Goal: Entertainment & Leisure: Browse casually

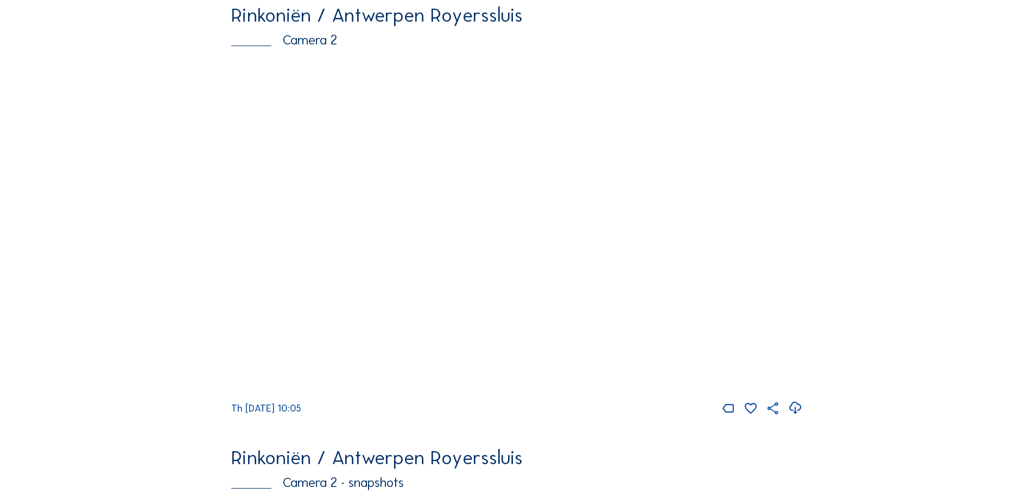
scroll to position [217, 0]
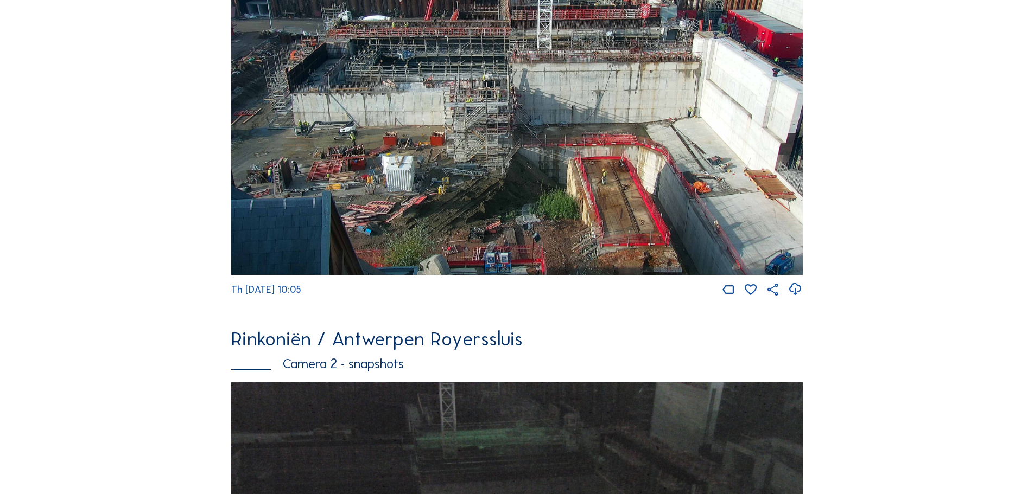
click at [469, 132] on img at bounding box center [516, 107] width 571 height 335
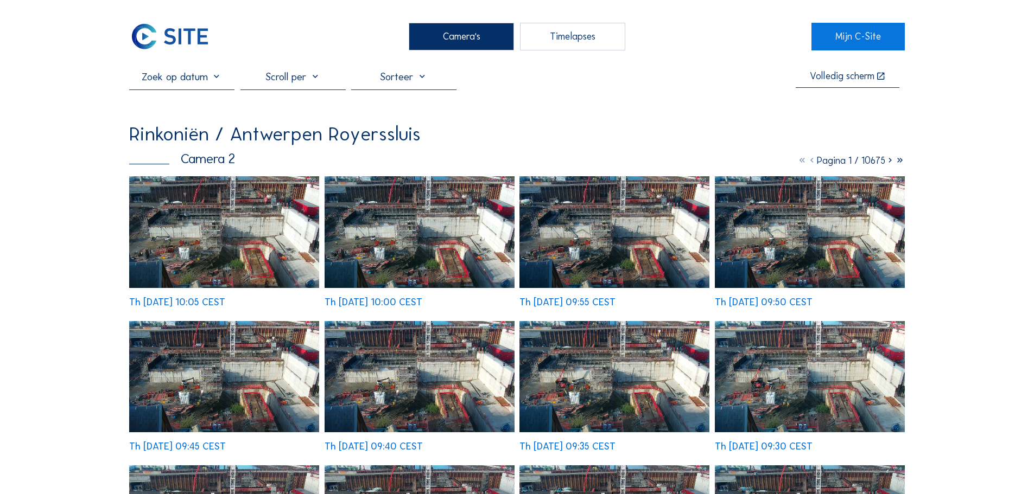
click at [264, 220] on img at bounding box center [224, 231] width 190 height 111
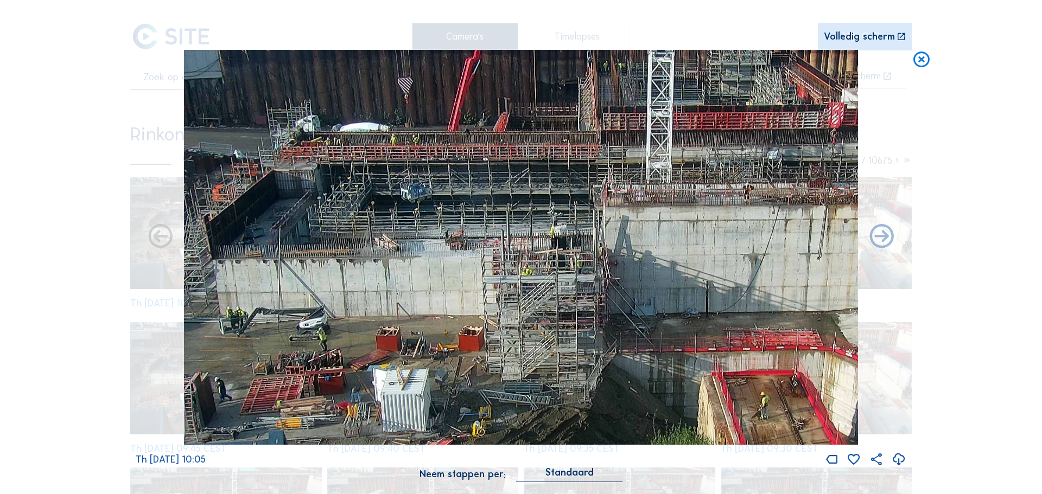
drag, startPoint x: 368, startPoint y: 247, endPoint x: 568, endPoint y: 203, distance: 205.1
click at [568, 203] on img at bounding box center [521, 248] width 675 height 396
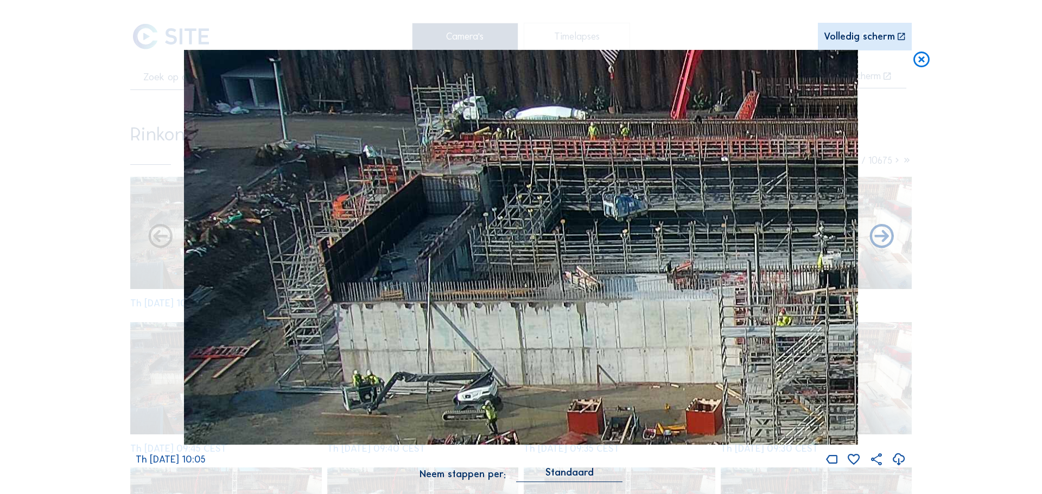
drag, startPoint x: 441, startPoint y: 274, endPoint x: 450, endPoint y: 275, distance: 9.3
click at [450, 275] on img at bounding box center [521, 248] width 675 height 396
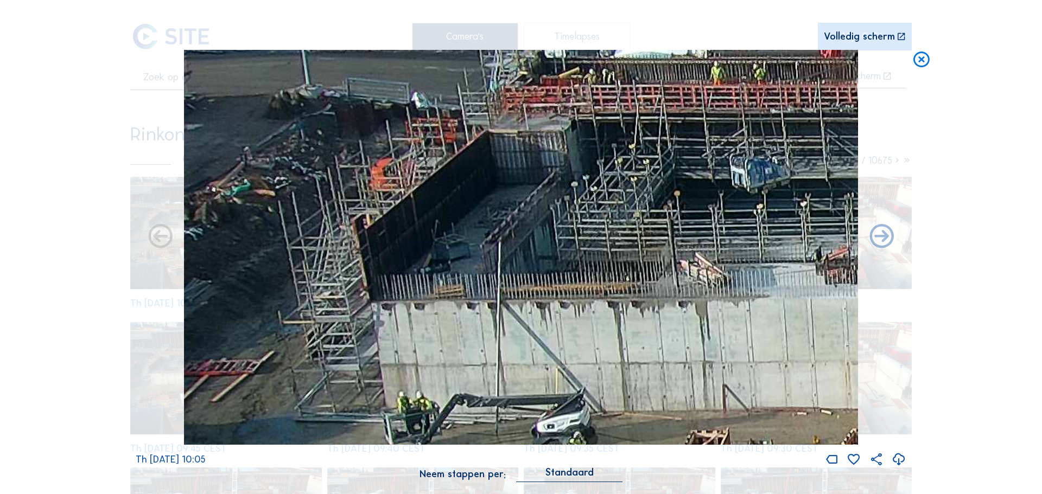
drag, startPoint x: 414, startPoint y: 300, endPoint x: 456, endPoint y: 284, distance: 45.0
click at [456, 284] on img at bounding box center [521, 248] width 675 height 396
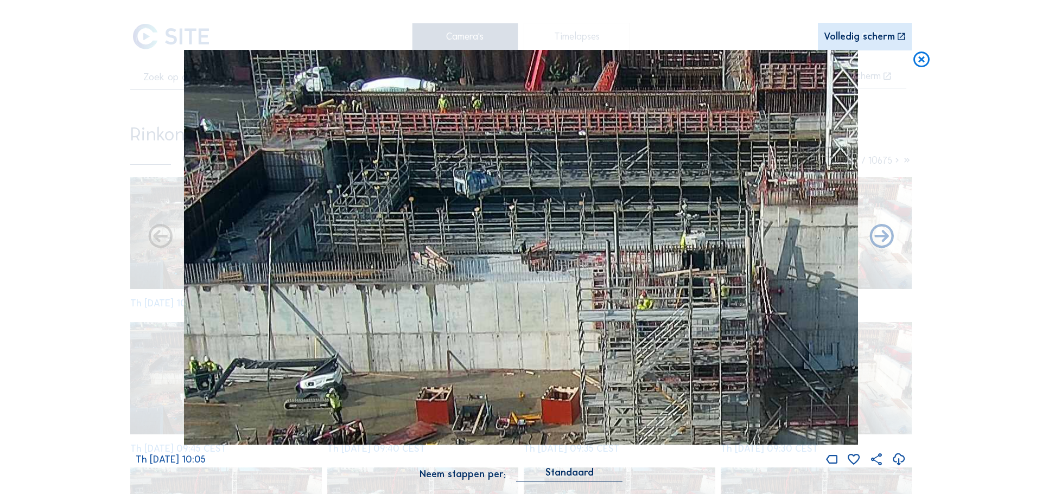
drag, startPoint x: 628, startPoint y: 323, endPoint x: 455, endPoint y: 308, distance: 173.7
click at [455, 308] on img at bounding box center [521, 248] width 675 height 396
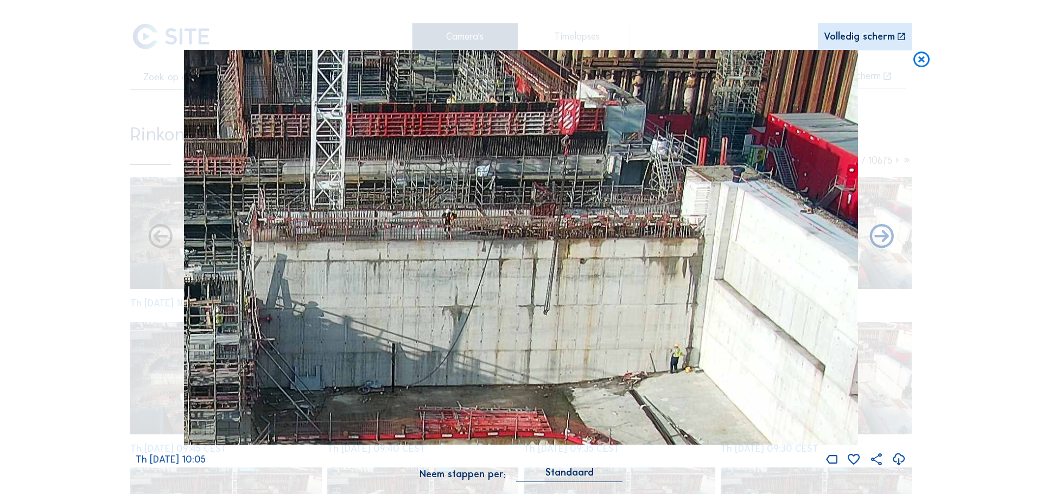
drag, startPoint x: 664, startPoint y: 182, endPoint x: 225, endPoint y: 217, distance: 440.4
click at [225, 217] on img at bounding box center [521, 248] width 675 height 396
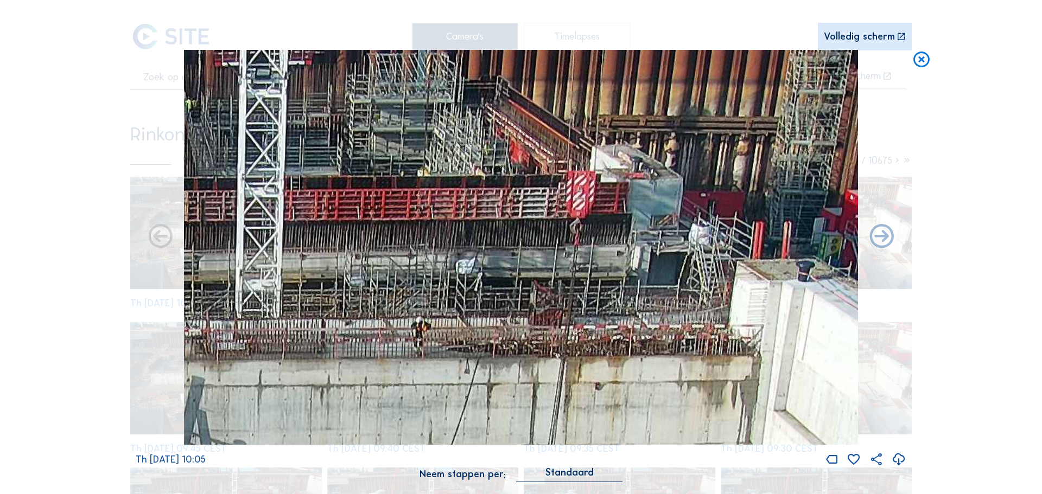
drag, startPoint x: 589, startPoint y: 137, endPoint x: 658, endPoint y: 238, distance: 121.8
click at [654, 236] on img at bounding box center [521, 248] width 675 height 396
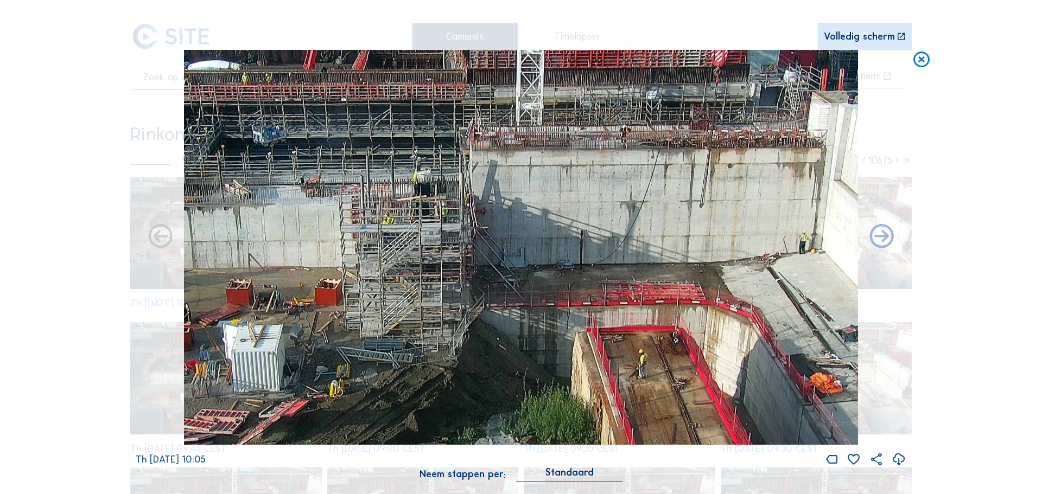
drag, startPoint x: 418, startPoint y: 345, endPoint x: 558, endPoint y: 221, distance: 186.4
click at [558, 221] on img at bounding box center [521, 248] width 675 height 396
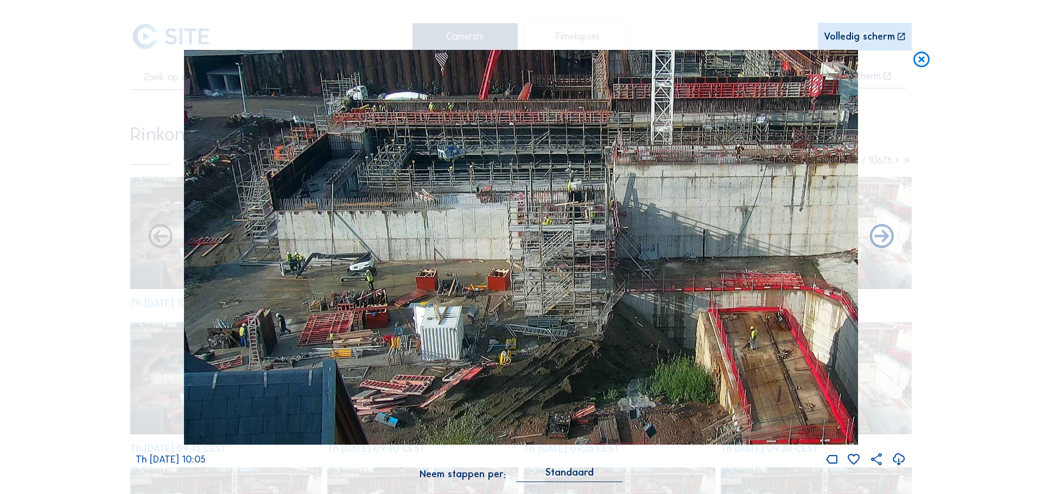
drag, startPoint x: 422, startPoint y: 266, endPoint x: 634, endPoint y: 265, distance: 211.6
click at [634, 265] on img at bounding box center [521, 248] width 675 height 396
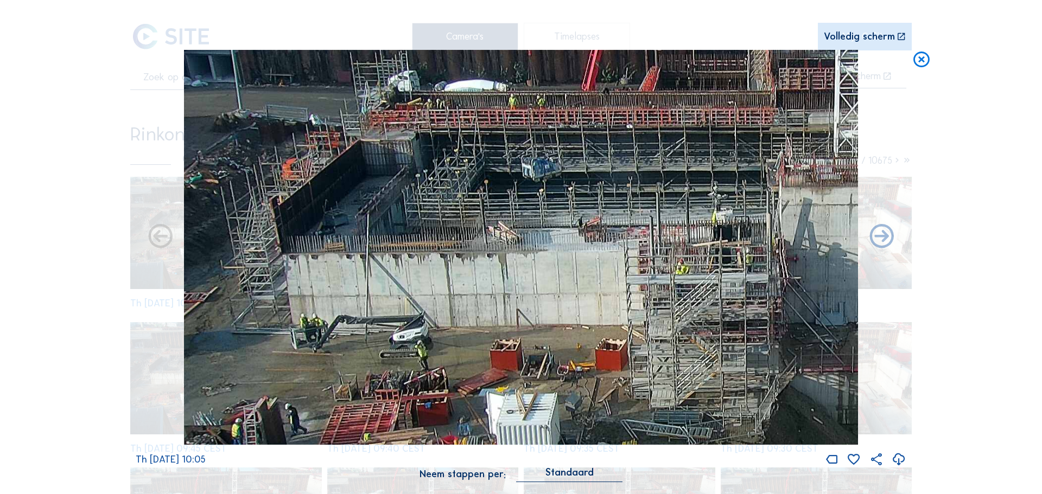
drag, startPoint x: 339, startPoint y: 295, endPoint x: 412, endPoint y: 337, distance: 84.6
click at [412, 337] on img at bounding box center [521, 248] width 675 height 396
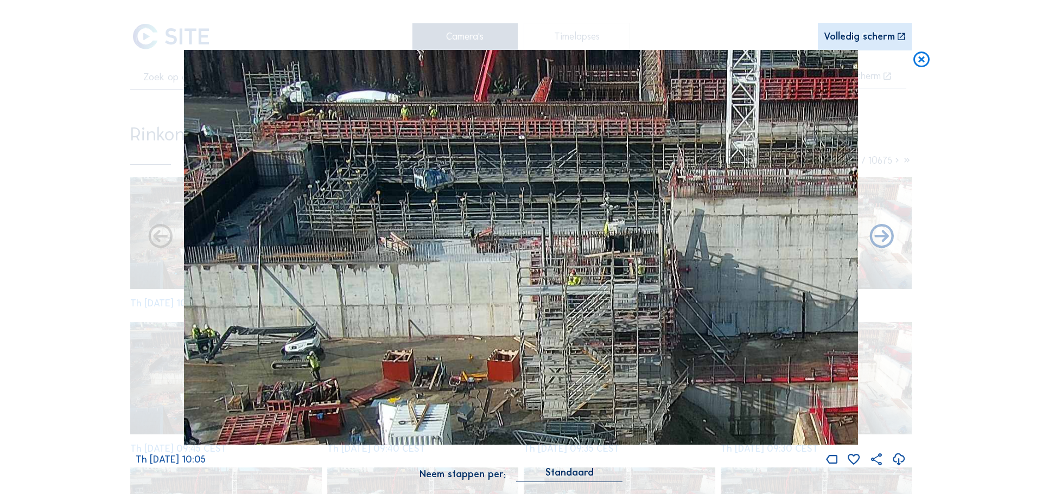
drag, startPoint x: 332, startPoint y: 222, endPoint x: 306, endPoint y: 233, distance: 28.2
click at [306, 233] on img at bounding box center [521, 248] width 675 height 396
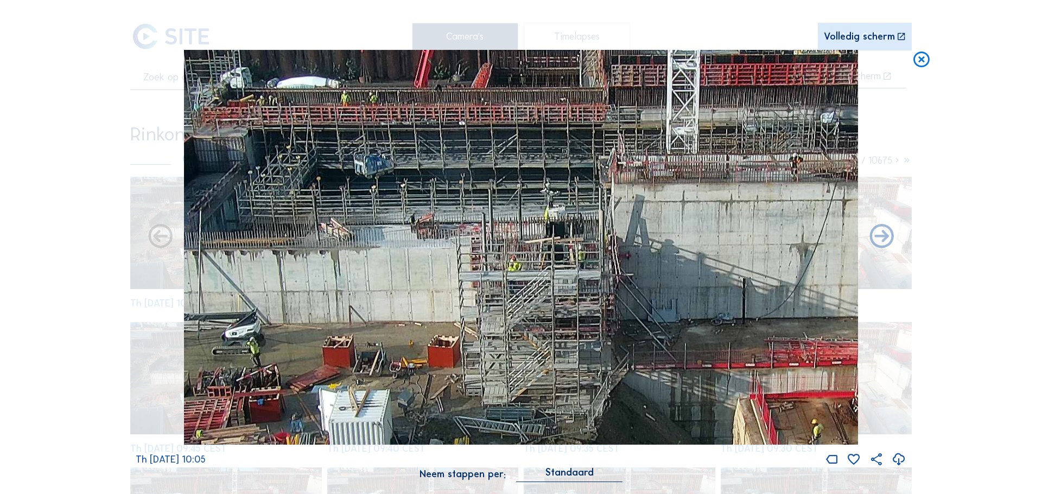
click at [659, 297] on img at bounding box center [521, 248] width 675 height 396
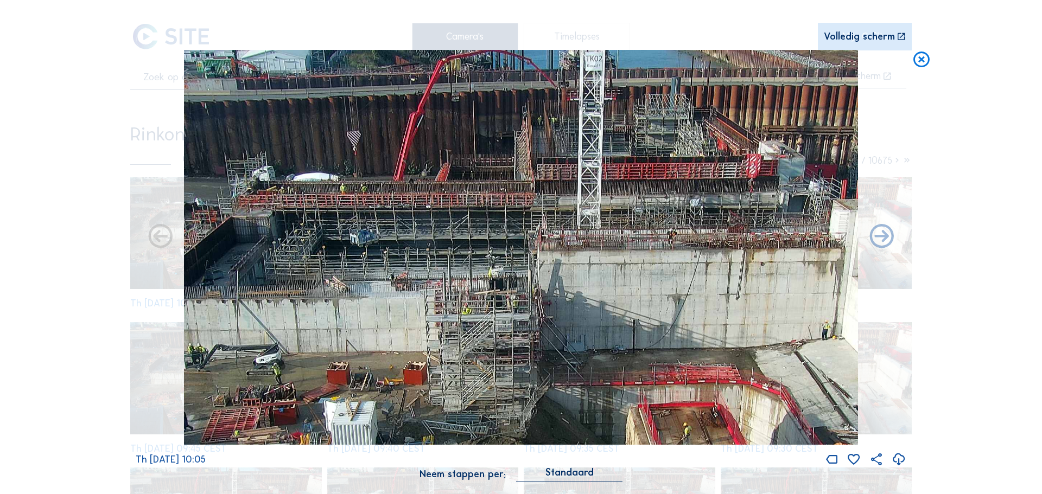
drag, startPoint x: 651, startPoint y: 212, endPoint x: 602, endPoint y: 262, distance: 70.2
click at [602, 262] on img at bounding box center [521, 248] width 675 height 396
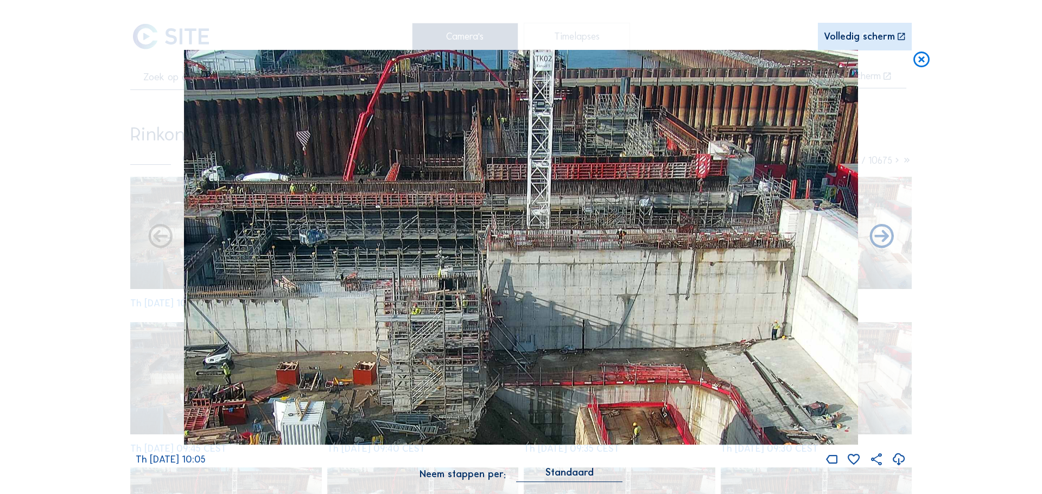
drag, startPoint x: 684, startPoint y: 180, endPoint x: 674, endPoint y: 198, distance: 20.4
click at [674, 198] on img at bounding box center [521, 248] width 675 height 396
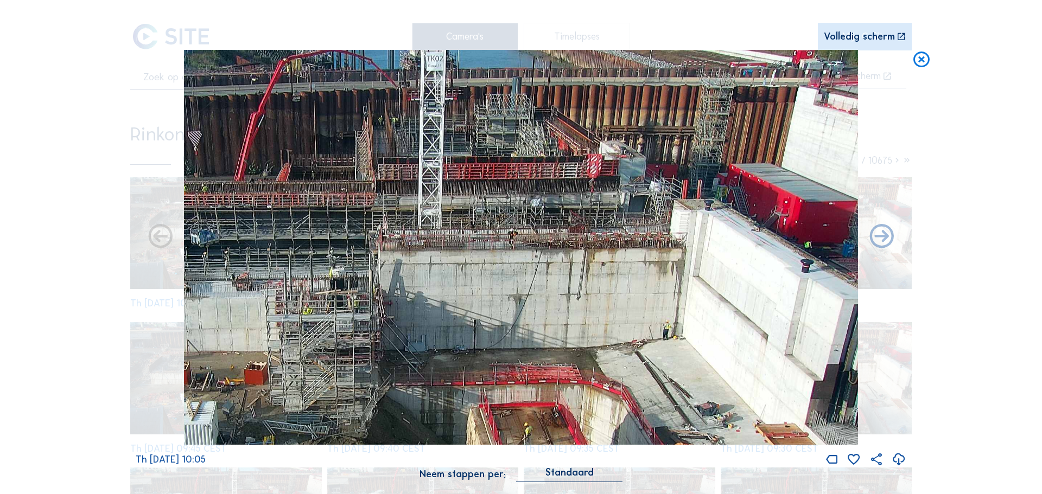
drag, startPoint x: 743, startPoint y: 215, endPoint x: 471, endPoint y: 264, distance: 276.7
click at [471, 264] on img at bounding box center [521, 248] width 675 height 396
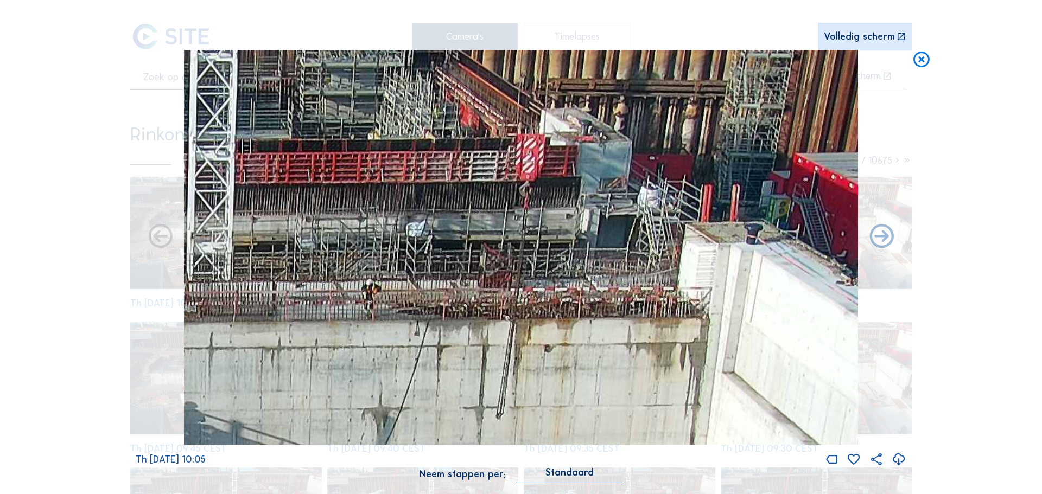
drag, startPoint x: 670, startPoint y: 137, endPoint x: 652, endPoint y: 143, distance: 19.4
click at [652, 143] on img at bounding box center [521, 248] width 675 height 396
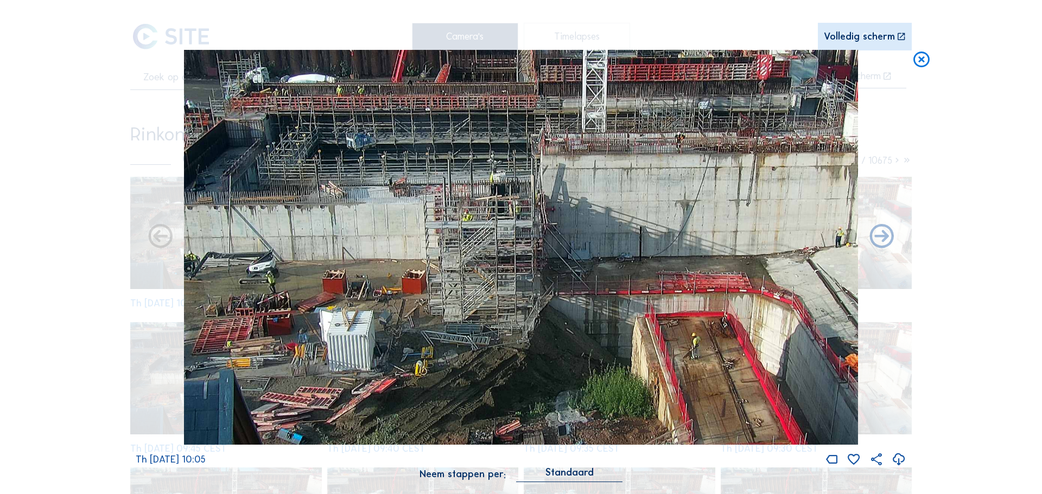
drag, startPoint x: 446, startPoint y: 282, endPoint x: 625, endPoint y: 179, distance: 207.1
click at [625, 179] on img at bounding box center [521, 248] width 675 height 396
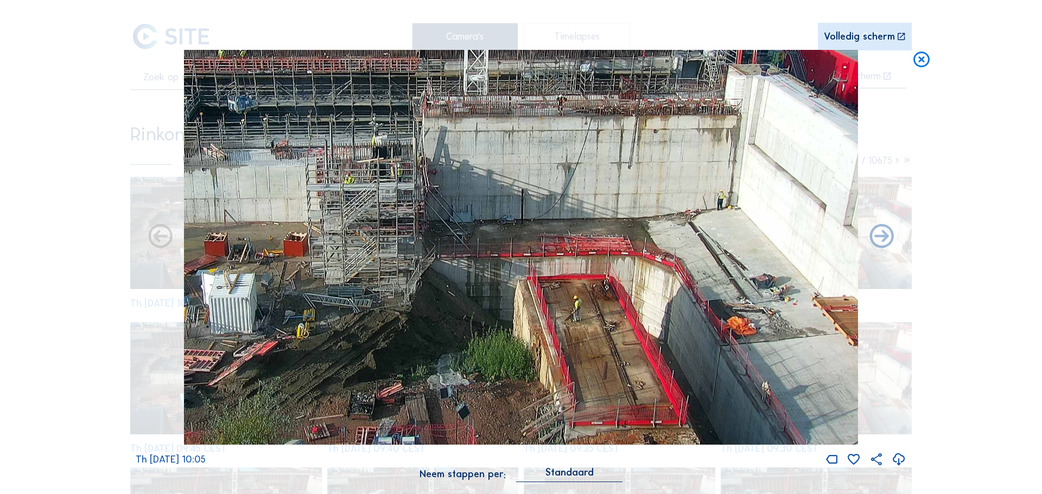
drag, startPoint x: 457, startPoint y: 181, endPoint x: 396, endPoint y: 131, distance: 79.2
click at [409, 151] on img at bounding box center [521, 248] width 675 height 396
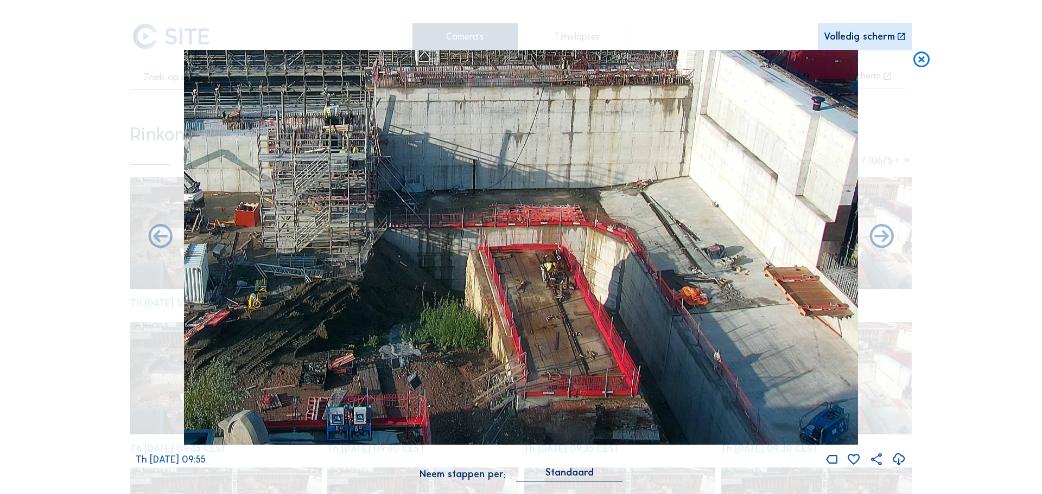
click at [917, 59] on icon at bounding box center [922, 60] width 20 height 20
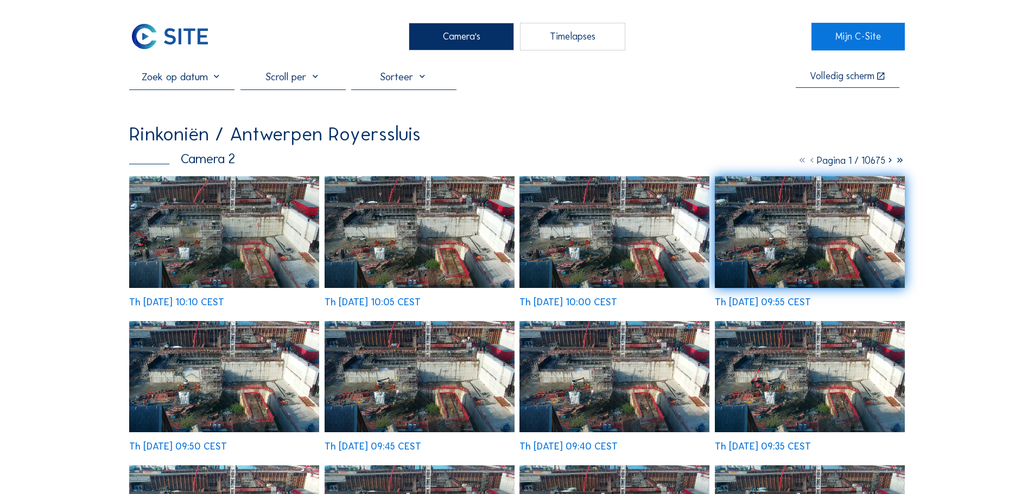
click at [424, 225] on img at bounding box center [420, 231] width 190 height 111
